Goal: Information Seeking & Learning: Check status

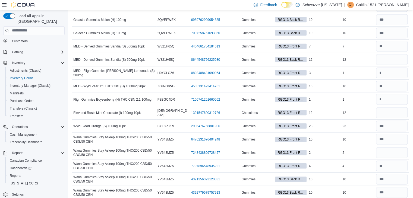
scroll to position [929, 0]
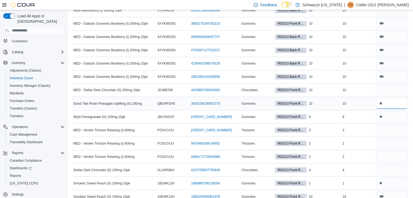
click at [389, 99] on input "number" at bounding box center [393, 103] width 32 height 11
type input "**"
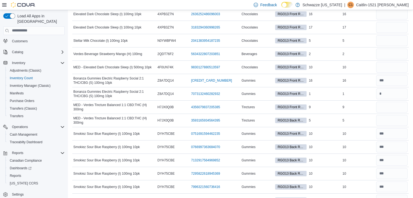
scroll to position [385, 0]
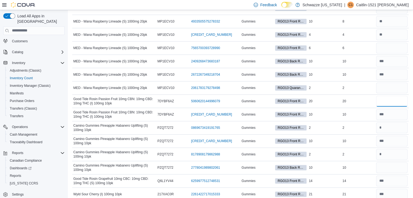
click at [389, 99] on input "number" at bounding box center [393, 101] width 32 height 11
type input "**"
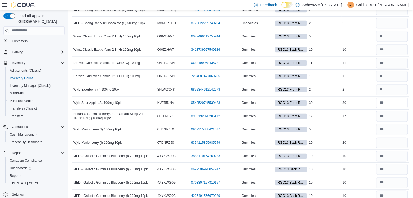
click at [389, 99] on input "number" at bounding box center [393, 103] width 32 height 11
type input "**"
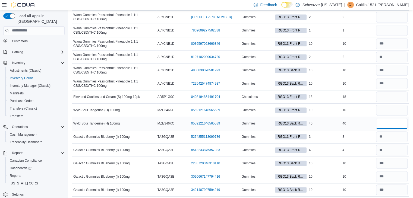
click at [389, 118] on input "number" at bounding box center [393, 123] width 32 height 11
type input "**"
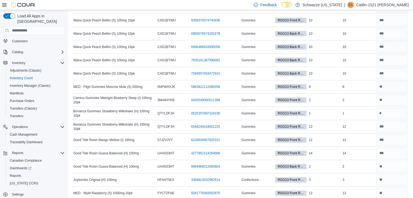
scroll to position [836, 0]
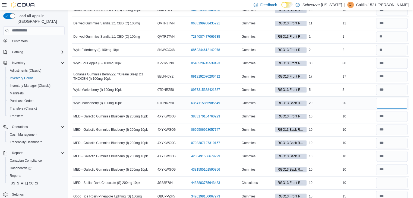
click at [384, 98] on input "number" at bounding box center [393, 103] width 32 height 11
type input "**"
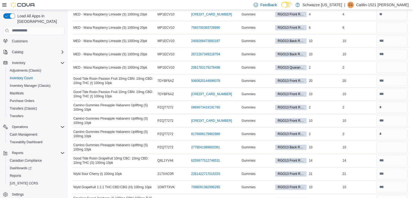
scroll to position [405, 0]
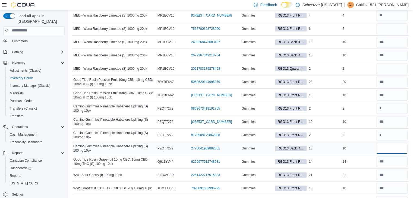
click at [388, 149] on input "number" at bounding box center [393, 148] width 32 height 11
type input "**"
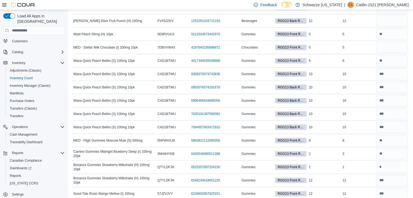
scroll to position [0, 0]
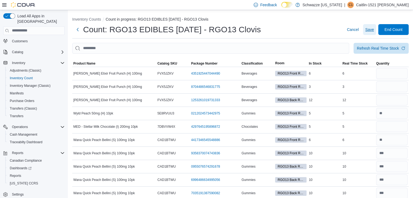
click at [374, 26] on span "Save" at bounding box center [370, 29] width 9 height 11
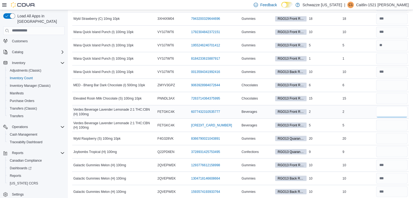
click at [408, 107] on input "number" at bounding box center [393, 112] width 32 height 11
type input "*"
click at [400, 120] on input "number" at bounding box center [393, 125] width 32 height 11
type input "*"
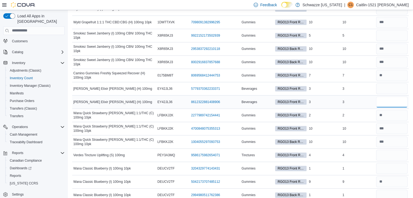
click at [396, 101] on input "number" at bounding box center [393, 102] width 32 height 11
type input "*"
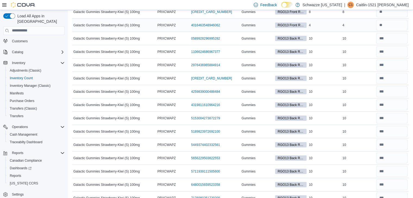
scroll to position [1566, 0]
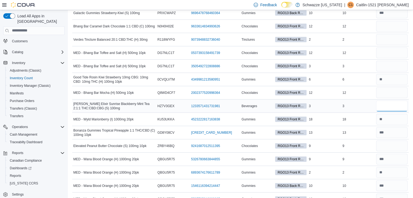
click at [395, 101] on input "number" at bounding box center [393, 106] width 32 height 11
type input "*"
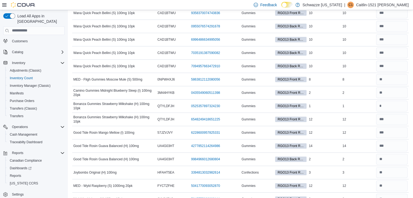
scroll to position [0, 0]
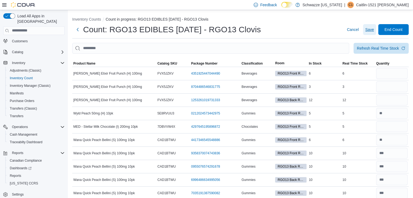
click at [373, 30] on span "Save" at bounding box center [370, 29] width 9 height 5
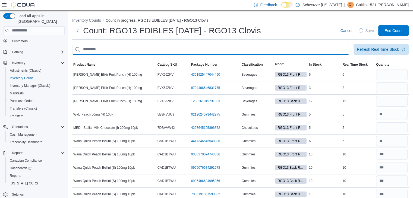
click at [307, 49] on input "This is a search bar. After typing your query, hit enter to filter the results …" at bounding box center [210, 49] width 277 height 11
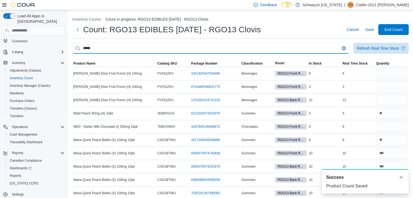
type input "*****"
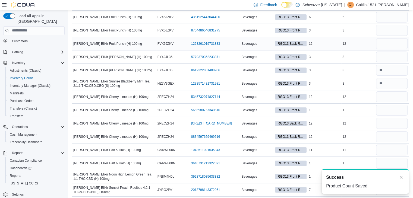
scroll to position [58, 0]
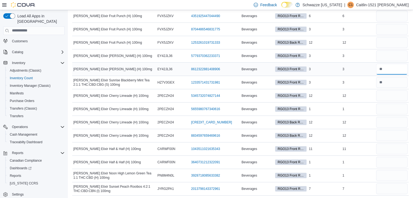
click at [389, 73] on input "number" at bounding box center [393, 69] width 32 height 11
type input "*"
click at [402, 16] on input "number" at bounding box center [393, 16] width 32 height 11
type input "*"
click at [390, 192] on input "number" at bounding box center [393, 189] width 32 height 11
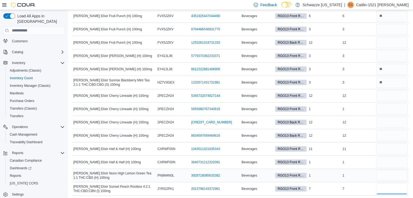
type input "*"
click at [391, 179] on input "number" at bounding box center [393, 175] width 32 height 11
type input "*"
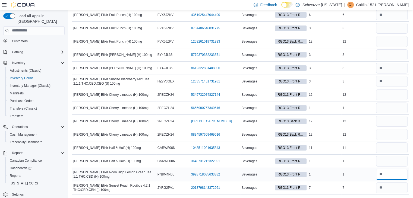
click at [391, 179] on input "number" at bounding box center [393, 174] width 32 height 11
click at [393, 188] on input "number" at bounding box center [393, 188] width 32 height 11
type input "*"
click at [394, 104] on input "number" at bounding box center [393, 108] width 32 height 11
click at [400, 45] on input "number" at bounding box center [393, 41] width 32 height 11
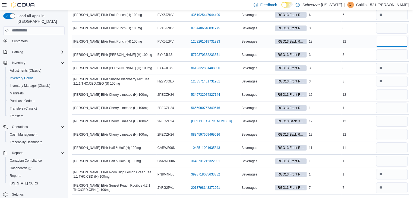
type input "**"
click at [389, 145] on input "number" at bounding box center [393, 148] width 32 height 11
type input "**"
click at [388, 158] on input "number" at bounding box center [393, 161] width 32 height 11
type input "*"
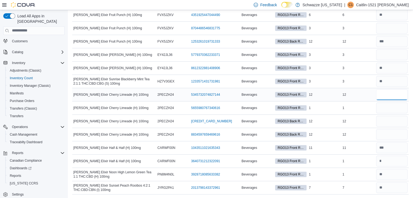
click at [393, 93] on input "number" at bounding box center [393, 94] width 32 height 11
type input "**"
click at [388, 133] on input "number" at bounding box center [393, 134] width 32 height 11
type input "**"
click at [393, 119] on input "number" at bounding box center [393, 121] width 32 height 11
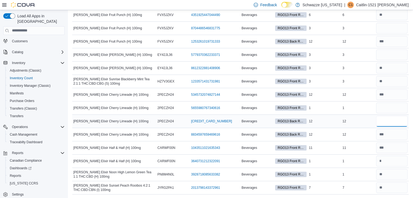
type input "**"
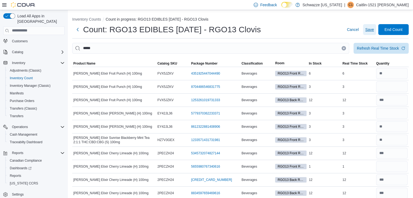
click at [372, 32] on span "Save" at bounding box center [370, 29] width 9 height 5
click at [396, 86] on input "number" at bounding box center [393, 87] width 32 height 11
type input "*"
click at [392, 112] on input "number" at bounding box center [393, 113] width 32 height 11
type input "*"
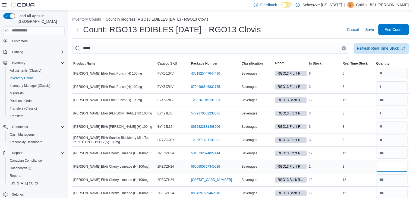
click at [388, 166] on input "number" at bounding box center [393, 166] width 32 height 11
type input "*"
click at [374, 31] on span "Save" at bounding box center [370, 29] width 9 height 5
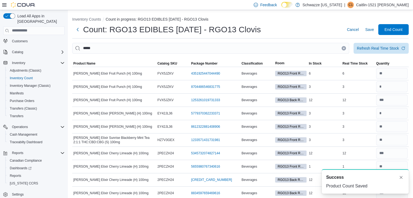
click at [345, 47] on icon "Clear input" at bounding box center [344, 48] width 2 height 2
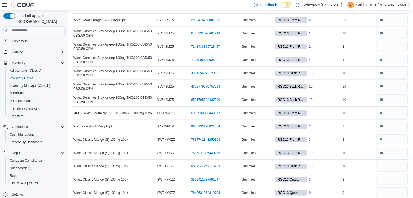
scroll to position [1208, 0]
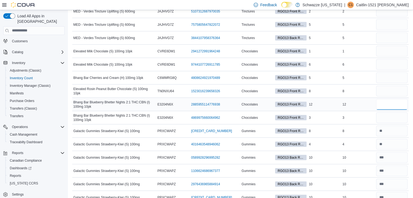
click at [397, 100] on input "number" at bounding box center [393, 104] width 32 height 11
type input "**"
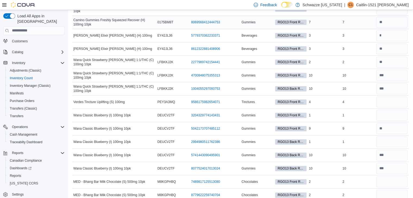
scroll to position [1792, 0]
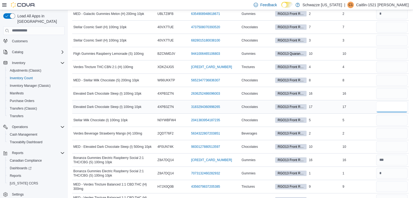
click at [395, 102] on input "number" at bounding box center [393, 107] width 32 height 11
type input "**"
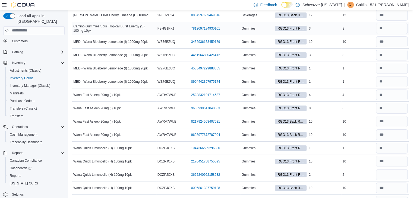
scroll to position [2601, 0]
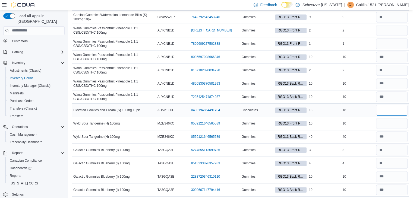
click at [388, 105] on input "number" at bounding box center [393, 110] width 32 height 11
type input "**"
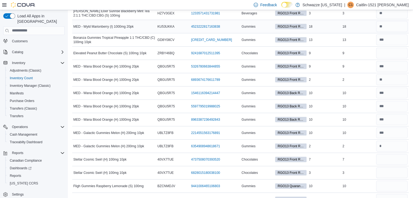
scroll to position [2256, 0]
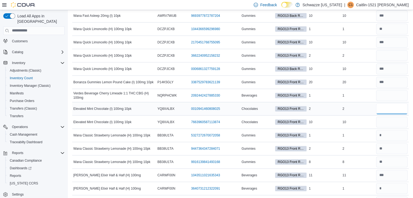
click at [406, 104] on input "number" at bounding box center [393, 109] width 32 height 11
type input "*"
click at [400, 117] on input "number" at bounding box center [393, 122] width 32 height 11
type input "*"
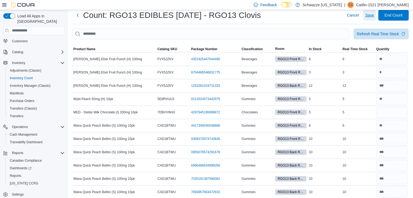
click at [374, 14] on span "Save" at bounding box center [370, 15] width 9 height 5
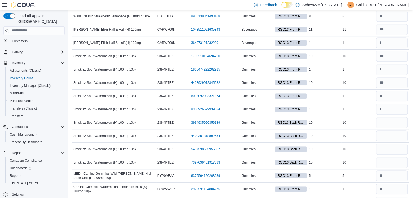
scroll to position [2972, 0]
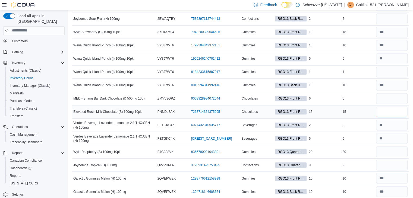
click at [396, 107] on input "number" at bounding box center [393, 112] width 32 height 11
type input "**"
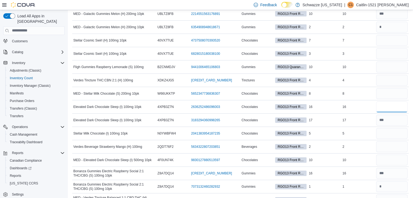
click at [396, 102] on input "number" at bounding box center [393, 107] width 32 height 11
type input "**"
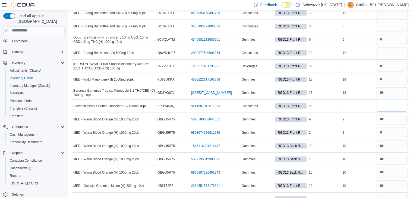
click at [396, 101] on input "number" at bounding box center [393, 106] width 32 height 11
type input "*"
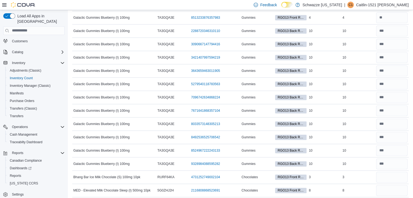
scroll to position [3388, 0]
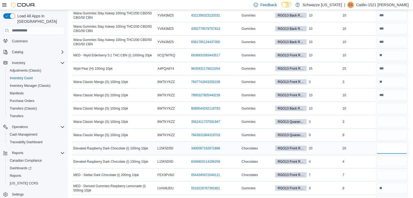
click at [400, 143] on input "number" at bounding box center [393, 148] width 32 height 11
type input "**"
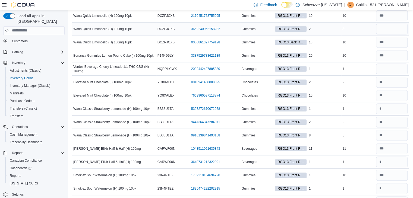
scroll to position [3224, 0]
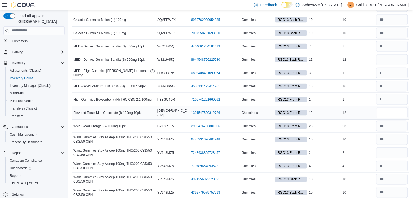
click at [391, 108] on input "number" at bounding box center [393, 113] width 32 height 11
type input "*"
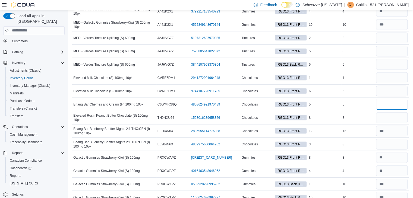
click at [391, 102] on input "number" at bounding box center [393, 104] width 32 height 11
type input "*"
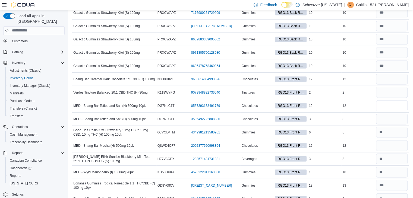
click at [391, 102] on input "number" at bounding box center [393, 106] width 32 height 11
type input "*"
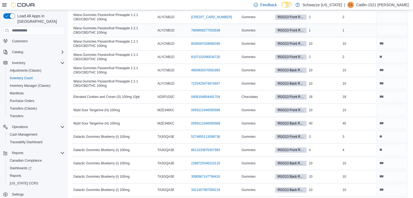
scroll to position [3388, 0]
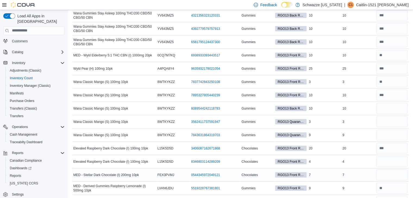
click at [396, 169] on div at bounding box center [392, 175] width 34 height 13
click at [400, 170] on input "number" at bounding box center [393, 175] width 32 height 11
type input "*"
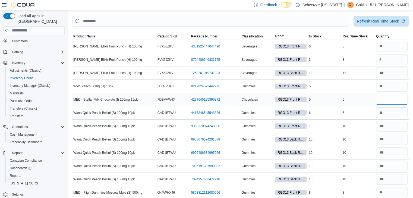
click at [392, 100] on input "number" at bounding box center [393, 99] width 32 height 11
type input "*"
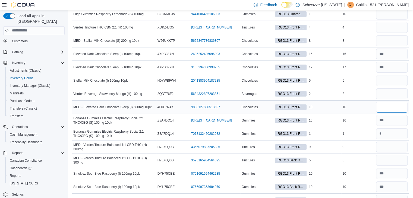
click at [392, 102] on input "number" at bounding box center [393, 107] width 32 height 11
type input "**"
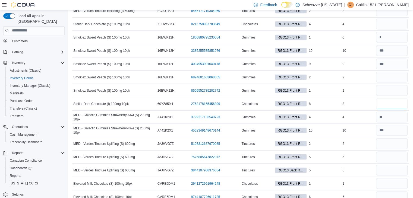
click at [392, 99] on input "number" at bounding box center [393, 104] width 32 height 11
type input "*"
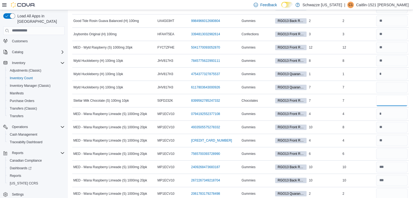
click at [392, 99] on input "number" at bounding box center [393, 100] width 32 height 11
type input "*"
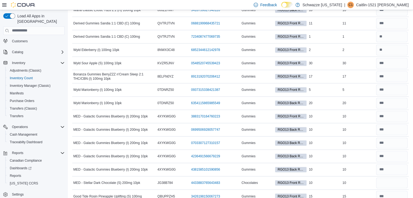
scroll to position [1765, 0]
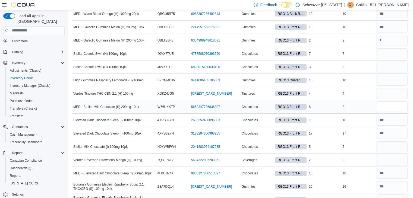
click at [391, 102] on input "number" at bounding box center [393, 107] width 32 height 11
type input "*"
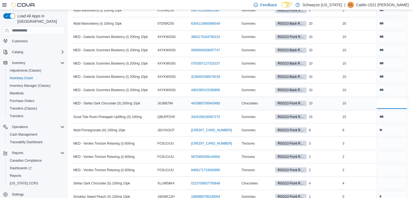
click at [391, 99] on input "number" at bounding box center [393, 103] width 32 height 11
type input "**"
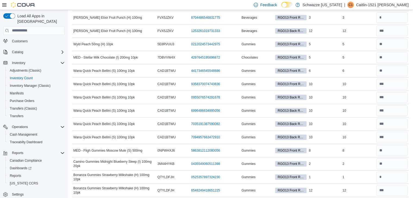
scroll to position [0, 0]
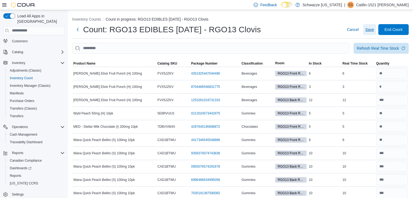
click at [374, 26] on span "Save" at bounding box center [370, 29] width 9 height 11
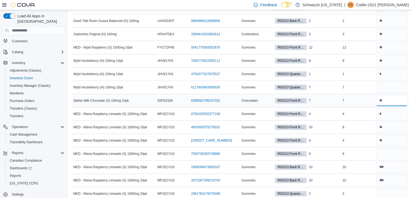
click at [387, 99] on input "number" at bounding box center [393, 100] width 32 height 11
type input "*"
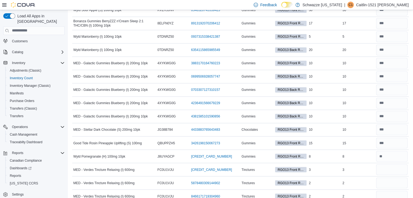
scroll to position [996, 0]
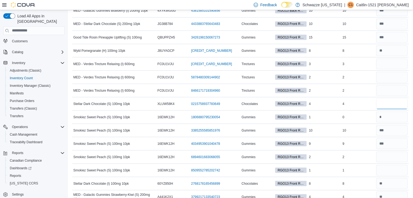
click at [387, 99] on input "number" at bounding box center [393, 103] width 32 height 11
type input "*"
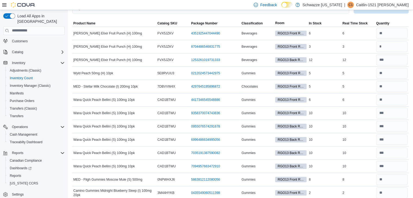
scroll to position [1712, 0]
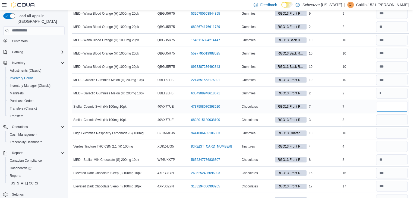
drag, startPoint x: 394, startPoint y: 103, endPoint x: 392, endPoint y: 97, distance: 6.6
click at [392, 101] on input "number" at bounding box center [393, 106] width 32 height 11
type input "*"
click at [391, 115] on input "number" at bounding box center [393, 120] width 32 height 11
type input "*"
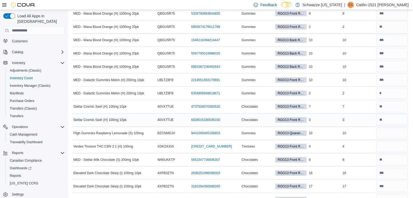
scroll to position [1075, 0]
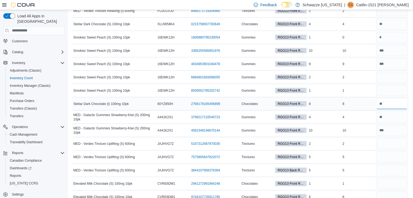
click at [391, 102] on input "number" at bounding box center [393, 104] width 32 height 11
type input "*"
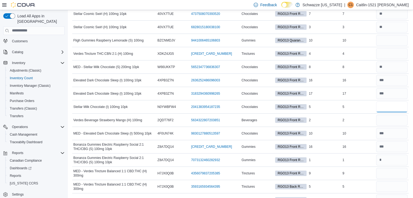
click at [391, 102] on input "number" at bounding box center [393, 107] width 32 height 11
type input "*"
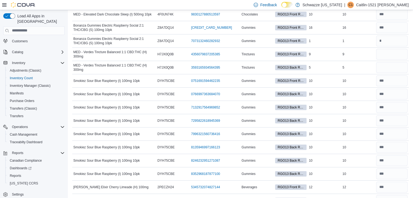
scroll to position [1221, 0]
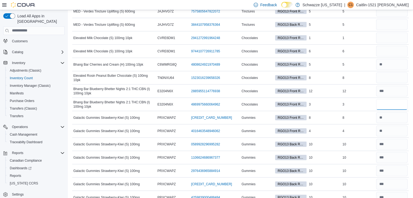
click at [391, 102] on input "number" at bounding box center [393, 104] width 32 height 11
type input "*"
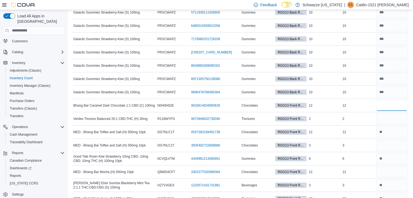
click at [391, 102] on input "number" at bounding box center [393, 105] width 32 height 11
type input "*"
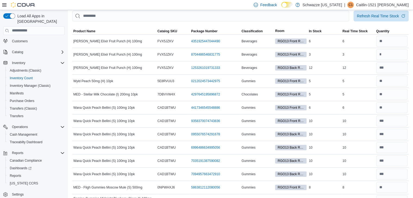
scroll to position [0, 0]
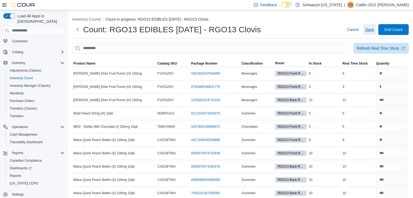
click at [374, 32] on span "Save" at bounding box center [370, 29] width 9 height 5
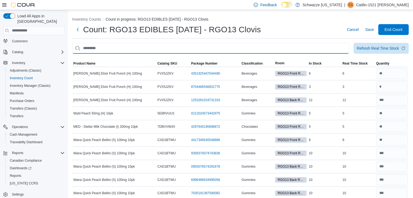
click at [244, 52] on input "This is a search bar. After typing your query, hit enter to filter the results …" at bounding box center [210, 48] width 277 height 11
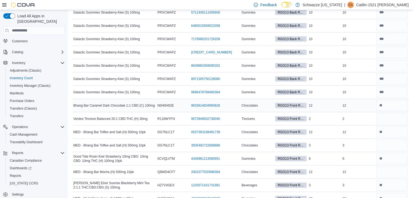
click at [380, 99] on div at bounding box center [392, 105] width 34 height 13
click at [390, 103] on input "number" at bounding box center [393, 105] width 32 height 11
type input "**"
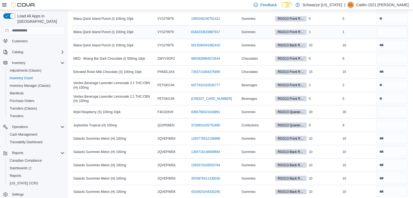
scroll to position [2813, 0]
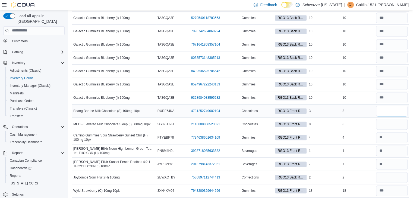
click at [387, 106] on input "number" at bounding box center [393, 111] width 32 height 11
type input "*"
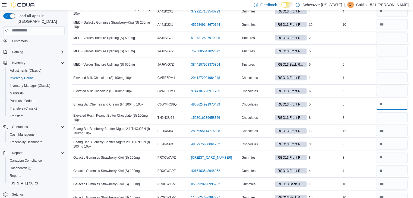
click at [387, 101] on input "number" at bounding box center [393, 104] width 32 height 11
type input "*"
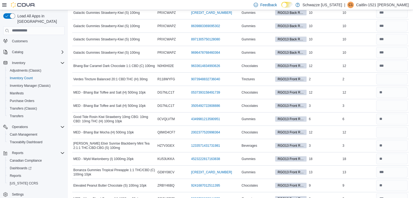
scroll to position [40, 0]
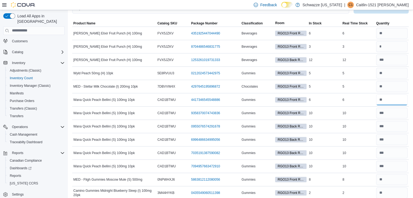
click at [387, 101] on input "number" at bounding box center [393, 100] width 32 height 11
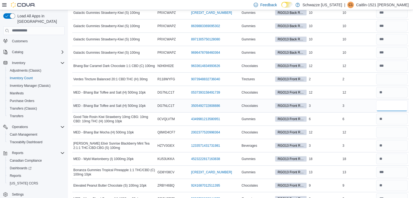
click at [387, 101] on input "number" at bounding box center [393, 106] width 32 height 11
type input "*"
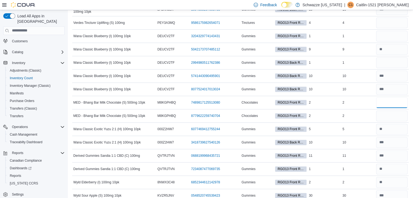
click at [387, 101] on input "number" at bounding box center [393, 102] width 32 height 11
type input "*"
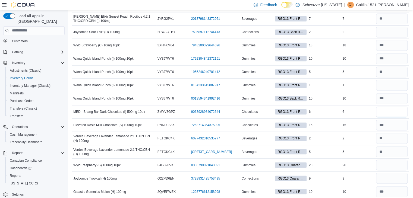
click at [387, 107] on input "number" at bounding box center [393, 112] width 32 height 11
type input "*"
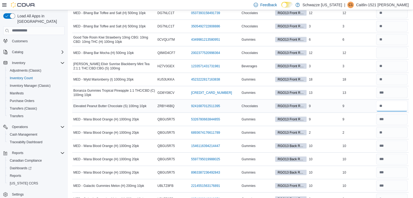
click at [389, 101] on input "number" at bounding box center [393, 106] width 32 height 11
type input "**"
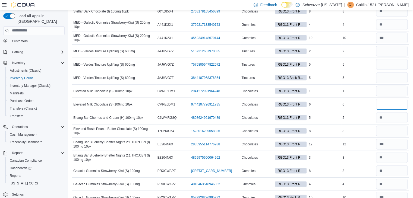
click at [389, 100] on input "number" at bounding box center [393, 104] width 32 height 11
type input "*"
click at [391, 88] on input "number" at bounding box center [393, 91] width 32 height 11
type input "*"
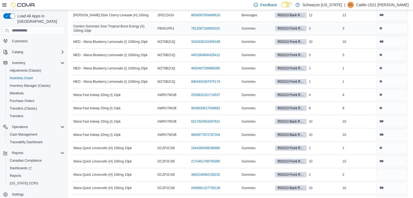
scroll to position [2601, 0]
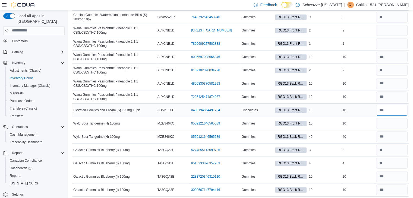
click at [397, 105] on input "number" at bounding box center [393, 110] width 32 height 11
type input "**"
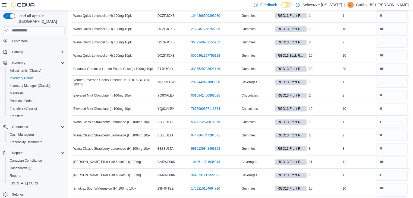
click at [397, 104] on input "number" at bounding box center [393, 109] width 32 height 11
type input "**"
click at [392, 90] on input "number" at bounding box center [393, 95] width 32 height 11
type input "*"
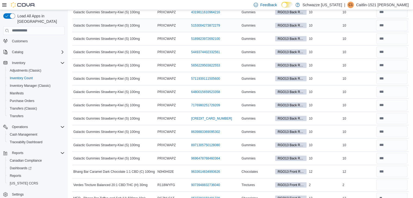
scroll to position [3388, 0]
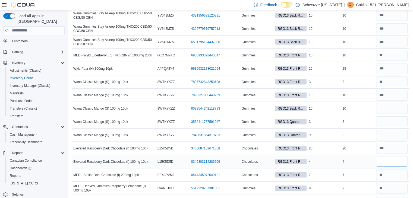
click at [402, 157] on input "number" at bounding box center [393, 162] width 32 height 11
type input "*"
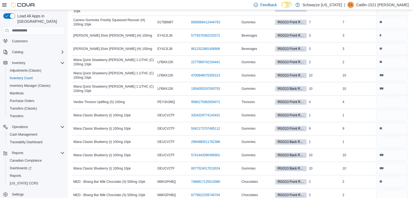
scroll to position [1792, 0]
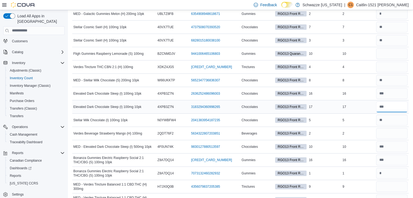
click at [394, 102] on input "number" at bounding box center [393, 107] width 32 height 11
type input "**"
click at [391, 88] on input "number" at bounding box center [393, 93] width 32 height 11
type input "**"
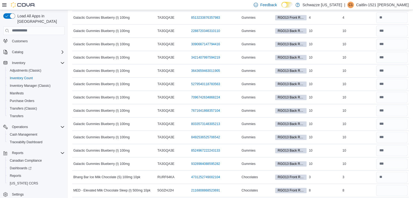
scroll to position [3388, 0]
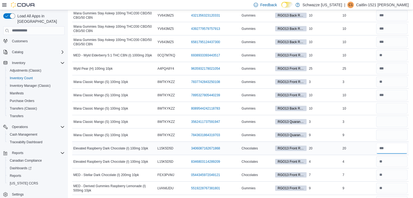
click at [396, 143] on input "number" at bounding box center [393, 148] width 32 height 11
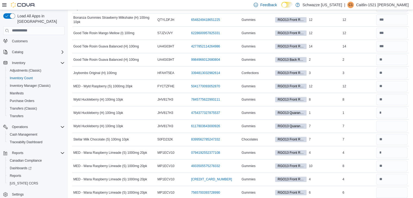
scroll to position [0, 0]
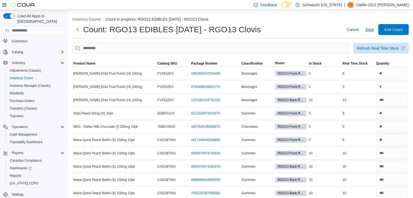
type input "**"
click at [374, 28] on span "Save" at bounding box center [370, 29] width 9 height 5
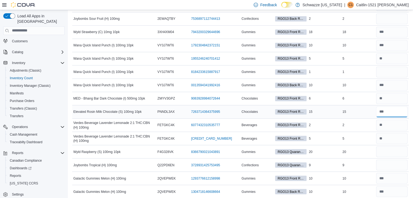
click at [400, 107] on input "number" at bounding box center [393, 112] width 32 height 11
type input "**"
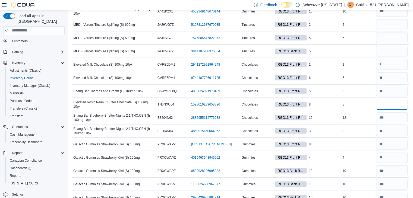
click at [400, 100] on input "number" at bounding box center [393, 104] width 32 height 11
type input "*"
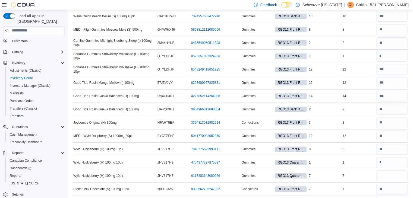
scroll to position [0, 0]
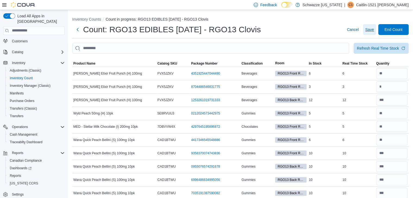
click at [373, 27] on span "Save" at bounding box center [370, 29] width 9 height 5
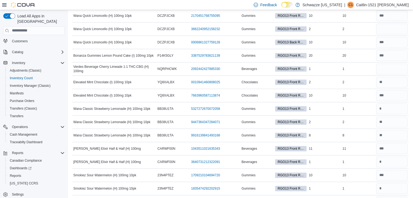
scroll to position [3224, 0]
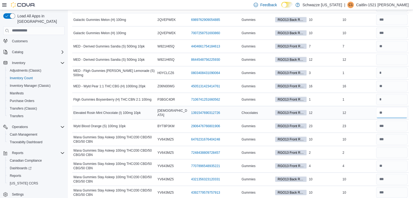
click at [390, 108] on input "number" at bounding box center [393, 113] width 32 height 11
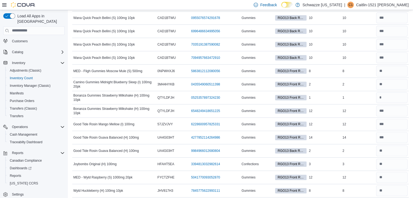
scroll to position [0, 0]
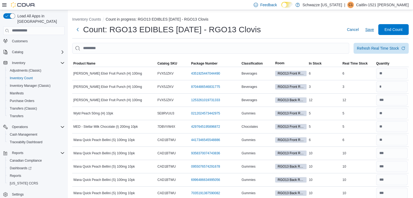
type input "**"
click at [374, 25] on span "Save" at bounding box center [370, 29] width 9 height 11
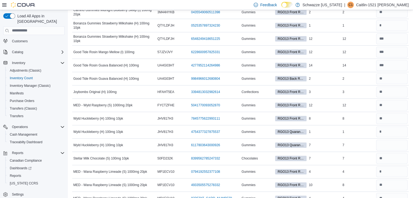
scroll to position [222, 0]
click at [387, 141] on input "number" at bounding box center [393, 144] width 32 height 11
type input "*"
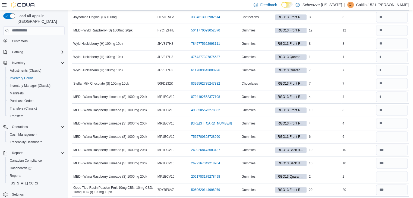
scroll to position [298, 0]
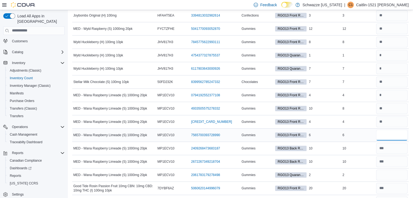
click at [392, 136] on input "number" at bounding box center [393, 135] width 32 height 11
type input "*"
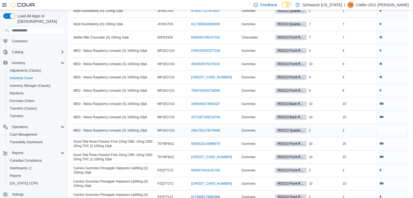
scroll to position [343, 0]
click at [394, 132] on input "number" at bounding box center [393, 130] width 32 height 11
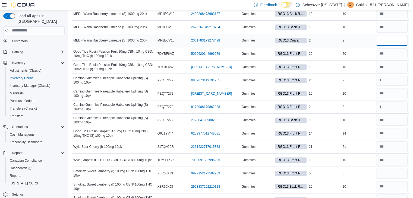
scroll to position [483, 0]
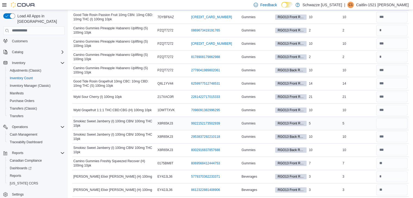
type input "*"
click at [391, 122] on input "number" at bounding box center [393, 123] width 32 height 11
type input "*"
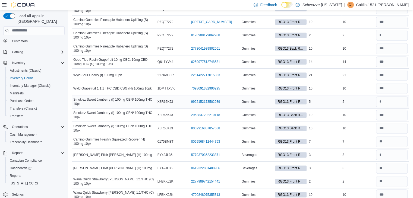
scroll to position [502, 0]
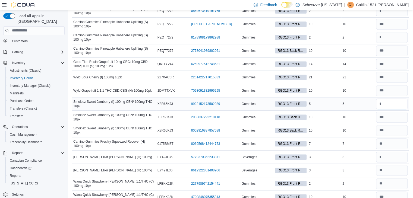
click at [387, 106] on input "number" at bounding box center [393, 104] width 32 height 11
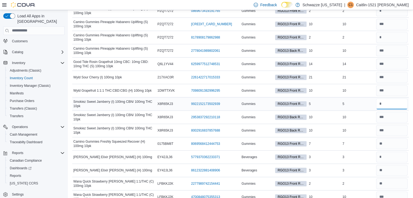
click at [387, 106] on input "number" at bounding box center [393, 104] width 32 height 11
click at [388, 104] on input "number" at bounding box center [393, 104] width 32 height 11
type input "*"
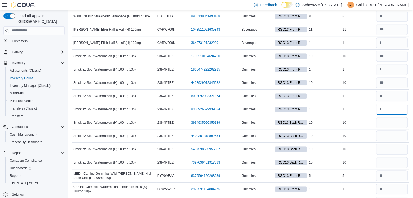
click at [388, 104] on input "number" at bounding box center [393, 109] width 32 height 11
type input "*"
click at [389, 117] on input "number" at bounding box center [393, 122] width 32 height 11
type input "**"
type input "*"
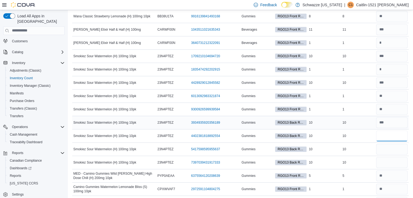
type input "**"
type input "*"
type input "**"
type input "*"
type input "**"
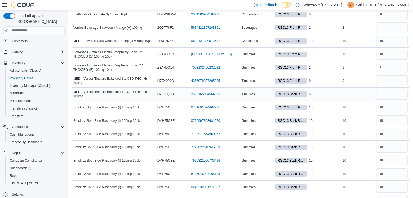
scroll to position [1862, 0]
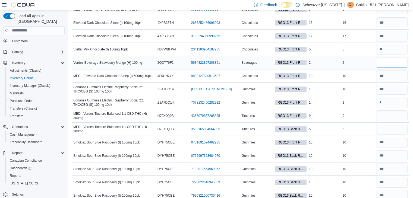
click at [397, 57] on input "number" at bounding box center [393, 62] width 32 height 11
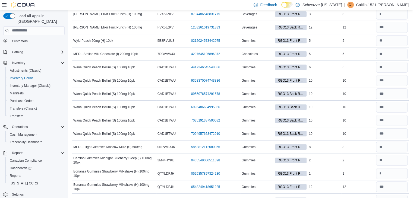
scroll to position [0, 0]
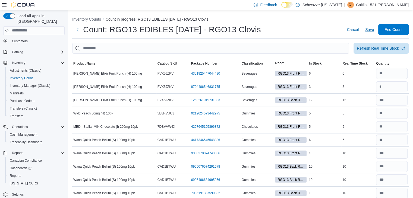
type input "*"
click at [372, 26] on span "Save" at bounding box center [370, 29] width 9 height 11
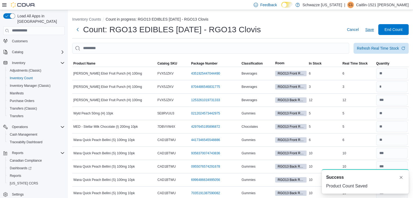
scroll to position [1871, 0]
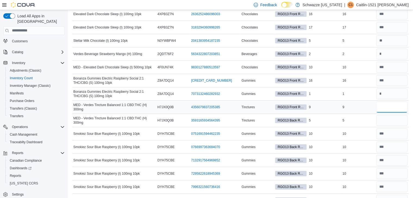
click at [392, 102] on input "number" at bounding box center [393, 107] width 32 height 11
type input "*"
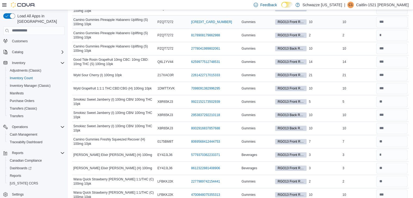
scroll to position [3388, 0]
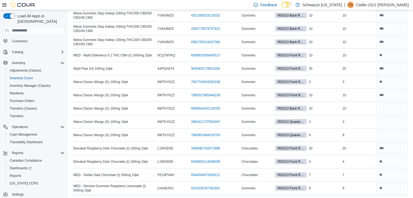
type input "*"
click at [391, 103] on input "number" at bounding box center [393, 108] width 32 height 11
type input "**"
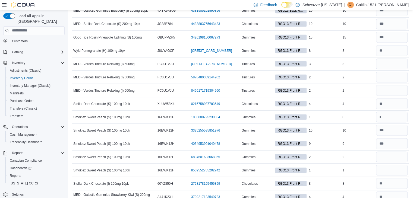
scroll to position [1553, 0]
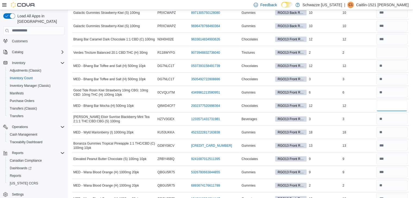
click at [391, 101] on input "number" at bounding box center [393, 106] width 32 height 11
type input "**"
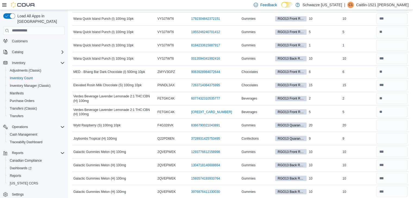
scroll to position [982, 0]
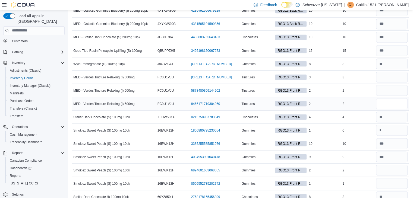
click at [394, 101] on input "number" at bounding box center [393, 103] width 32 height 11
type input "*"
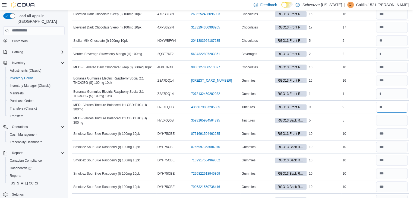
click at [394, 102] on input "number" at bounding box center [393, 107] width 32 height 11
type input "*"
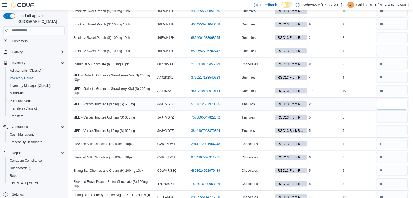
click at [394, 99] on input "number" at bounding box center [393, 104] width 32 height 11
type input "*"
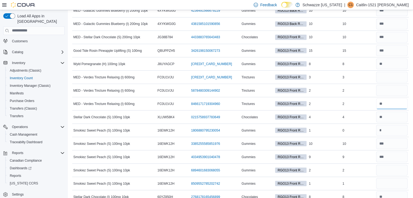
click at [394, 99] on input "number" at bounding box center [393, 103] width 32 height 11
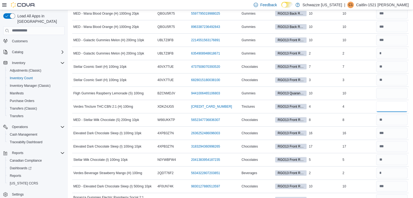
click at [394, 101] on input "number" at bounding box center [393, 106] width 32 height 11
type input "*"
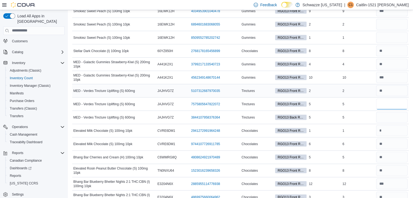
click at [394, 99] on input "number" at bounding box center [393, 104] width 32 height 11
type input "*"
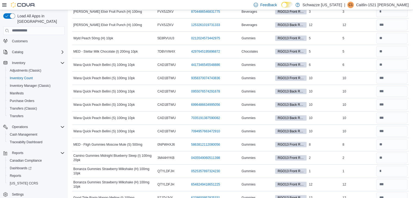
scroll to position [0, 0]
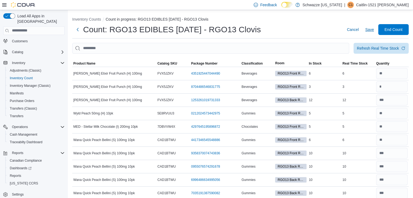
type input "*"
click at [374, 31] on span "Save" at bounding box center [370, 29] width 9 height 5
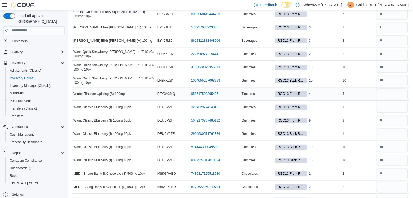
scroll to position [633, 0]
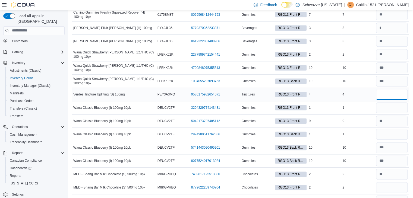
click at [390, 89] on input "number" at bounding box center [393, 94] width 32 height 11
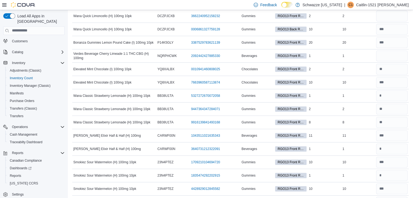
scroll to position [624, 0]
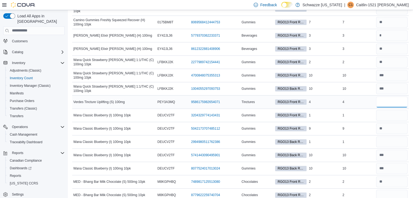
click at [387, 97] on input "number" at bounding box center [393, 102] width 32 height 11
type input "*"
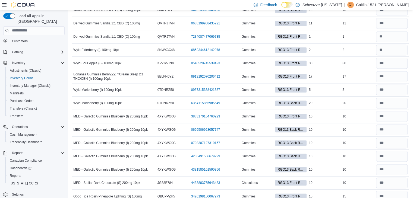
scroll to position [1142, 0]
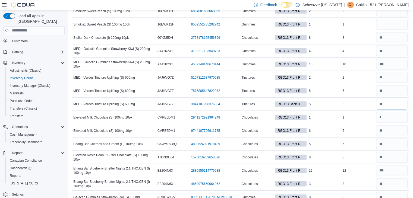
click at [387, 99] on input "number" at bounding box center [393, 104] width 32 height 11
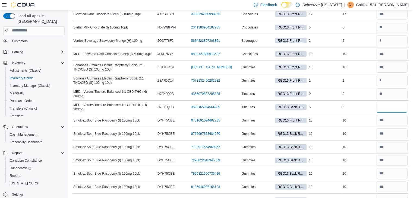
click at [387, 102] on input "number" at bounding box center [393, 107] width 32 height 11
type input "*"
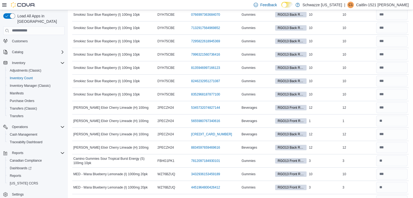
scroll to position [956, 0]
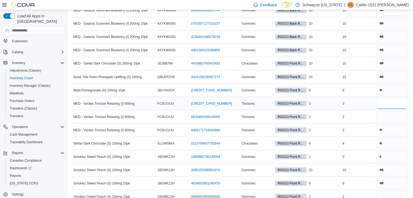
click at [385, 98] on input "number" at bounding box center [393, 103] width 32 height 11
type input "*"
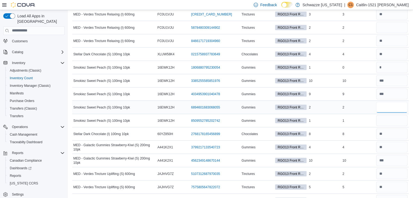
click at [390, 102] on input "number" at bounding box center [393, 107] width 32 height 11
type input "*"
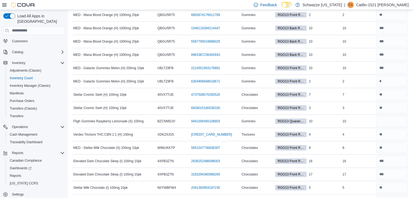
scroll to position [1737, 0]
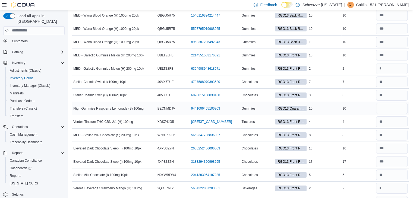
type input "*"
click at [395, 103] on input "number" at bounding box center [393, 108] width 32 height 11
type input "*"
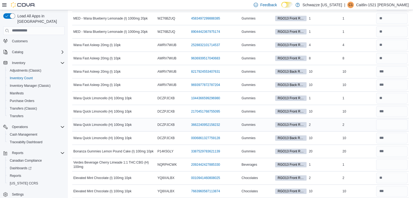
scroll to position [2186, 0]
click at [395, 120] on input "number" at bounding box center [393, 125] width 32 height 11
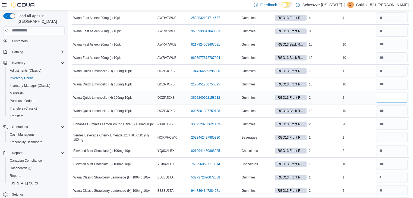
scroll to position [2222, 0]
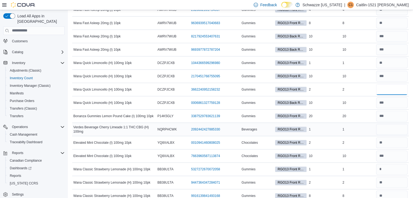
type input "*"
click at [397, 124] on input "number" at bounding box center [393, 129] width 32 height 11
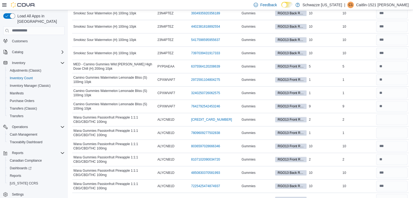
scroll to position [2514, 0]
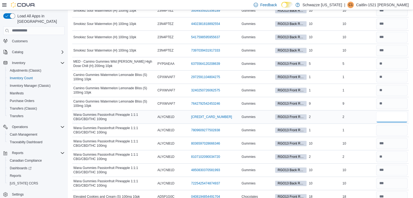
click at [397, 112] on input "number" at bounding box center [393, 117] width 32 height 11
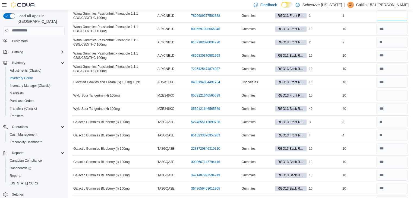
scroll to position [2633, 0]
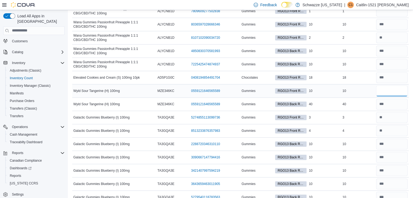
click at [400, 86] on input "number" at bounding box center [393, 91] width 32 height 11
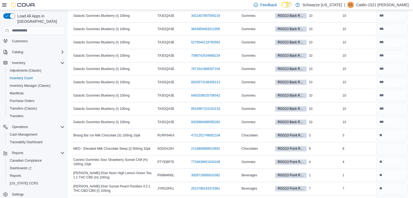
scroll to position [2789, 0]
click at [400, 143] on input "number" at bounding box center [393, 148] width 32 height 11
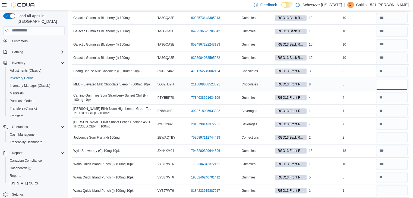
scroll to position [2854, 0]
click at [399, 132] on input "number" at bounding box center [393, 137] width 32 height 11
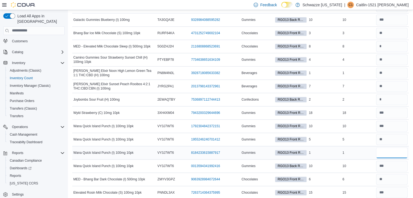
click at [398, 148] on input "number" at bounding box center [393, 153] width 32 height 11
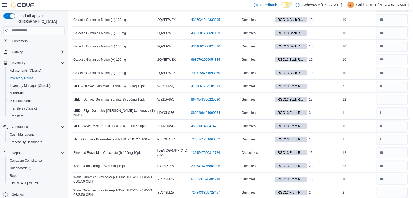
scroll to position [3185, 0]
click at [394, 94] on input "number" at bounding box center [393, 99] width 32 height 11
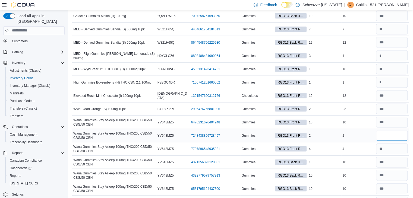
click at [397, 130] on input "number" at bounding box center [393, 135] width 32 height 11
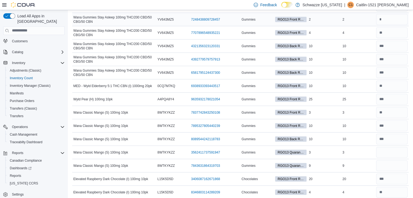
scroll to position [3358, 0]
click at [397, 147] on input "number" at bounding box center [393, 152] width 32 height 11
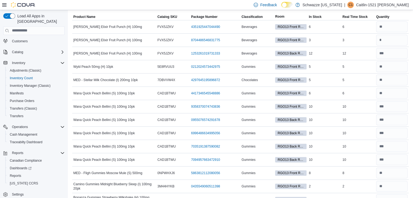
scroll to position [0, 0]
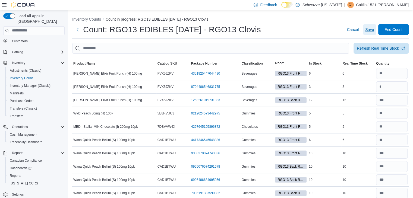
click at [373, 29] on span "Save" at bounding box center [370, 29] width 9 height 5
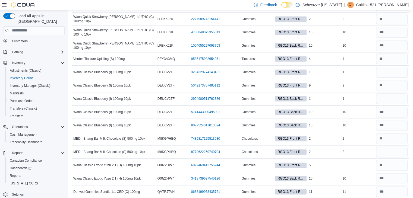
scroll to position [677, 0]
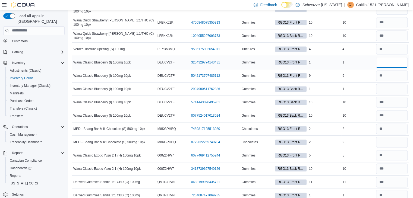
click at [387, 60] on input "number" at bounding box center [393, 62] width 32 height 11
click at [390, 85] on input "number" at bounding box center [393, 89] width 32 height 11
click at [403, 138] on input "number" at bounding box center [393, 142] width 32 height 11
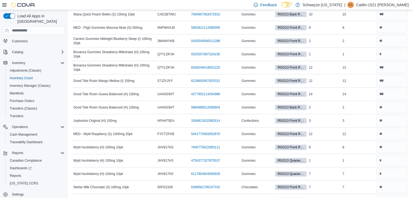
scroll to position [0, 0]
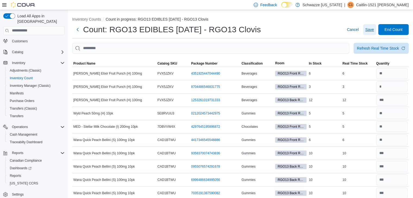
click at [369, 32] on button "Save" at bounding box center [369, 29] width 13 height 11
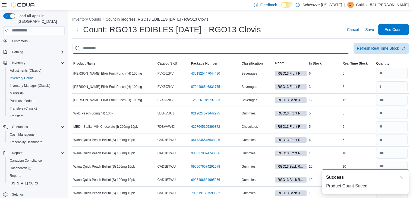
click at [325, 45] on input "This is a search bar. After typing your query, hit enter to filter the results …" at bounding box center [210, 48] width 277 height 11
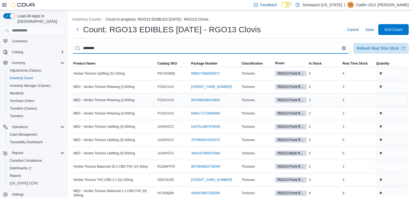
scroll to position [32, 0]
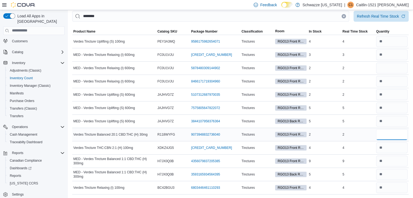
click at [396, 132] on input "number" at bounding box center [393, 134] width 32 height 11
click at [392, 134] on input "number" at bounding box center [393, 134] width 32 height 11
click at [394, 162] on input "number" at bounding box center [393, 161] width 32 height 11
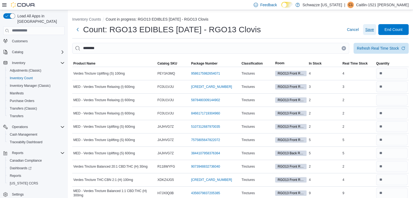
click at [373, 30] on span "Save" at bounding box center [370, 29] width 9 height 5
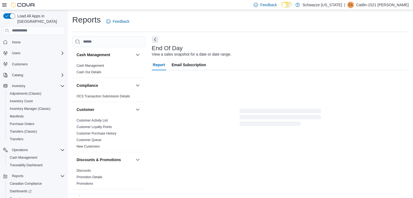
scroll to position [2, 0]
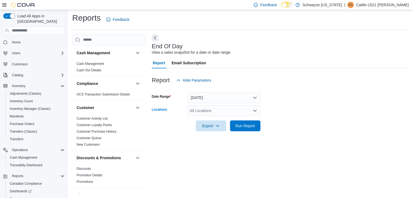
click at [206, 108] on div "All Locations" at bounding box center [224, 110] width 73 height 11
type input "*****"
click at [216, 120] on span "RGO13 Clovis" at bounding box center [217, 119] width 24 height 5
click at [294, 115] on form "Date Range Today Locations RGO13 Clovis Export Run Report" at bounding box center [280, 109] width 257 height 46
click at [252, 124] on span "Run Report" at bounding box center [246, 125] width 20 height 5
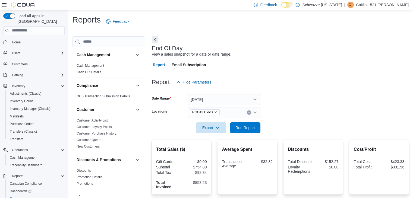
click at [221, 94] on div at bounding box center [280, 91] width 257 height 7
click at [215, 96] on button "Today" at bounding box center [224, 99] width 73 height 11
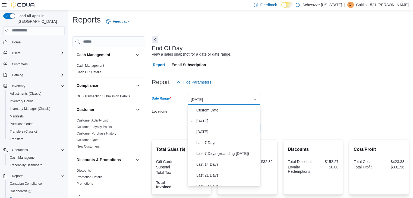
click at [249, 71] on div at bounding box center [280, 73] width 257 height 7
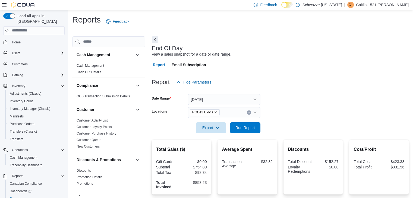
click at [214, 112] on icon "Remove RGO13 Clovis from selection in this group" at bounding box center [215, 112] width 3 height 3
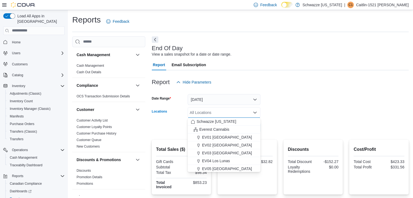
click at [214, 112] on div "All Locations" at bounding box center [224, 112] width 73 height 11
click at [293, 97] on form "Date Range Today Locations All Locations Combo box. Selected. Combo box input. …" at bounding box center [280, 111] width 257 height 46
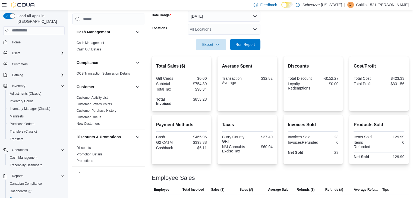
scroll to position [83, 0]
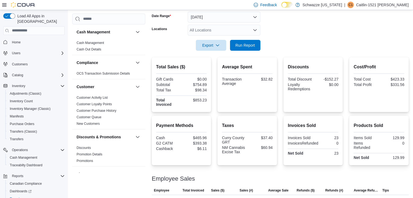
click at [219, 36] on div at bounding box center [280, 38] width 257 height 4
click at [214, 34] on div "All Locations" at bounding box center [224, 30] width 73 height 11
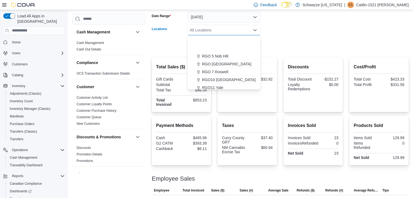
scroll to position [269, 0]
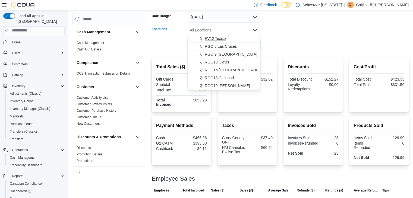
click at [206, 41] on span "EV12 Texico" at bounding box center [215, 38] width 21 height 5
click at [269, 53] on div at bounding box center [280, 54] width 257 height 7
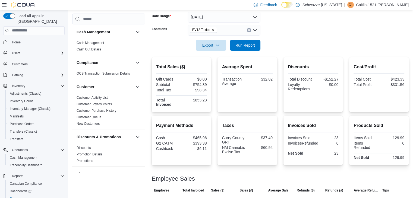
click at [247, 52] on div at bounding box center [280, 54] width 257 height 7
click at [244, 46] on span "Run Report" at bounding box center [246, 44] width 20 height 5
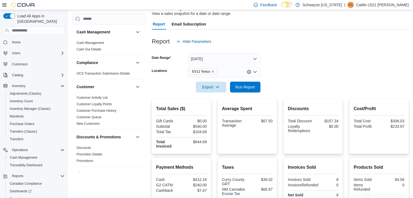
scroll to position [40, 0]
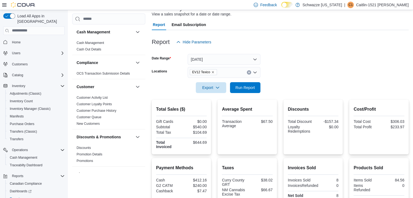
click at [212, 71] on icon "Remove EV12 Texico from selection in this group" at bounding box center [213, 72] width 3 height 3
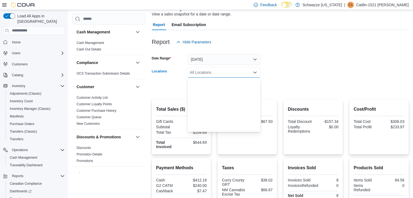
scroll to position [269, 0]
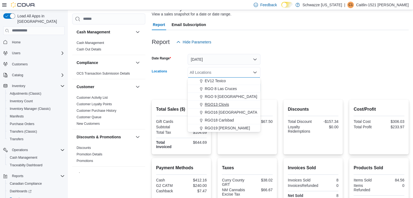
click at [219, 104] on span "RGO13 Clovis" at bounding box center [217, 104] width 24 height 5
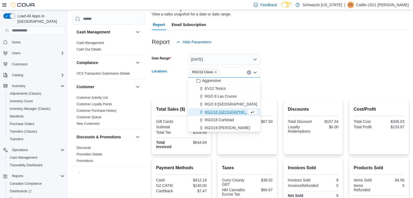
scroll to position [261, 0]
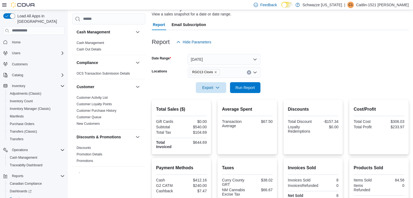
click at [272, 90] on form "Date Range Today Locations RGO13 Clovis Export Run Report" at bounding box center [280, 71] width 257 height 46
click at [254, 89] on span "Run Report" at bounding box center [246, 87] width 20 height 5
